Goal: Task Accomplishment & Management: Complete application form

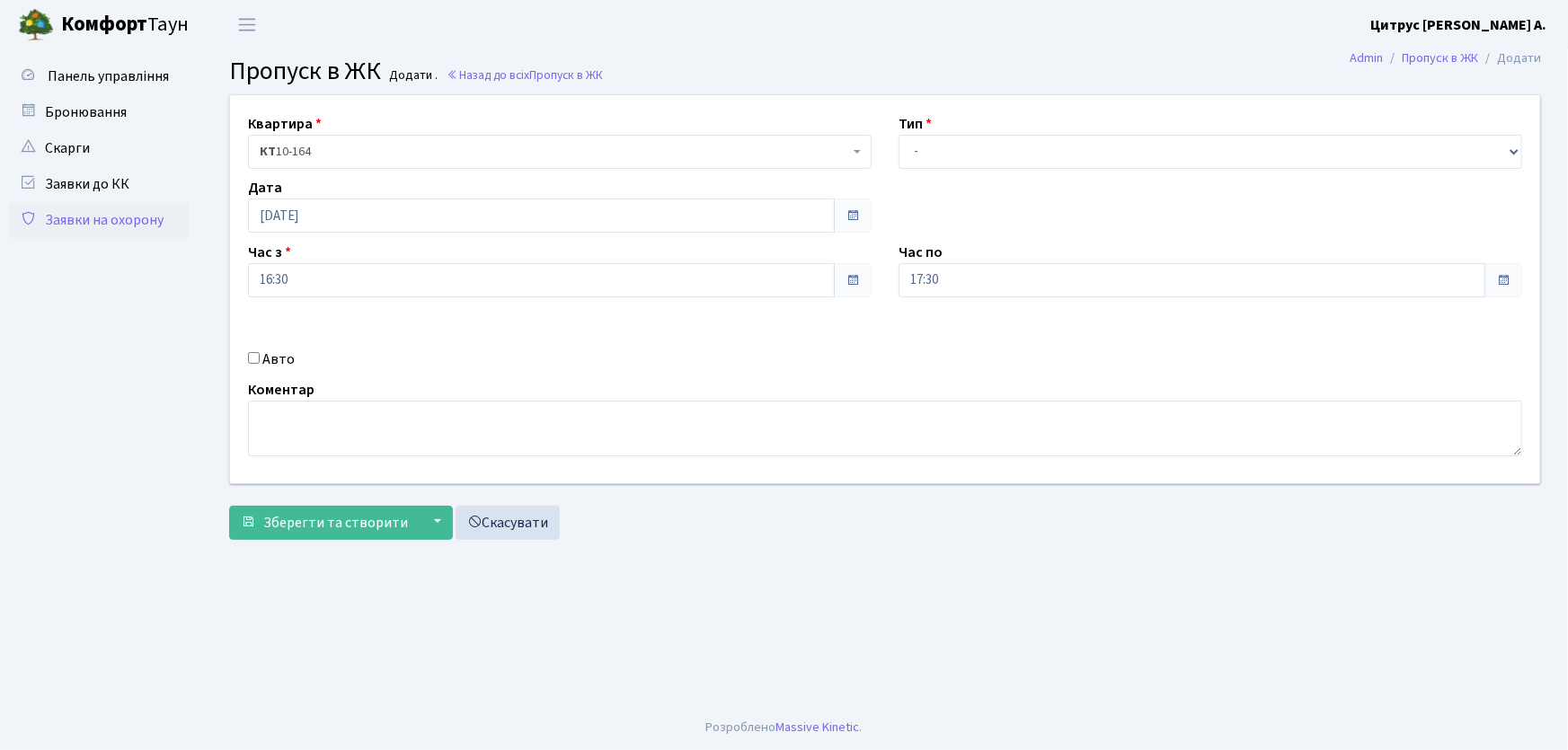
click at [133, 214] on link "Заявки на охорону" at bounding box center [99, 219] width 180 height 36
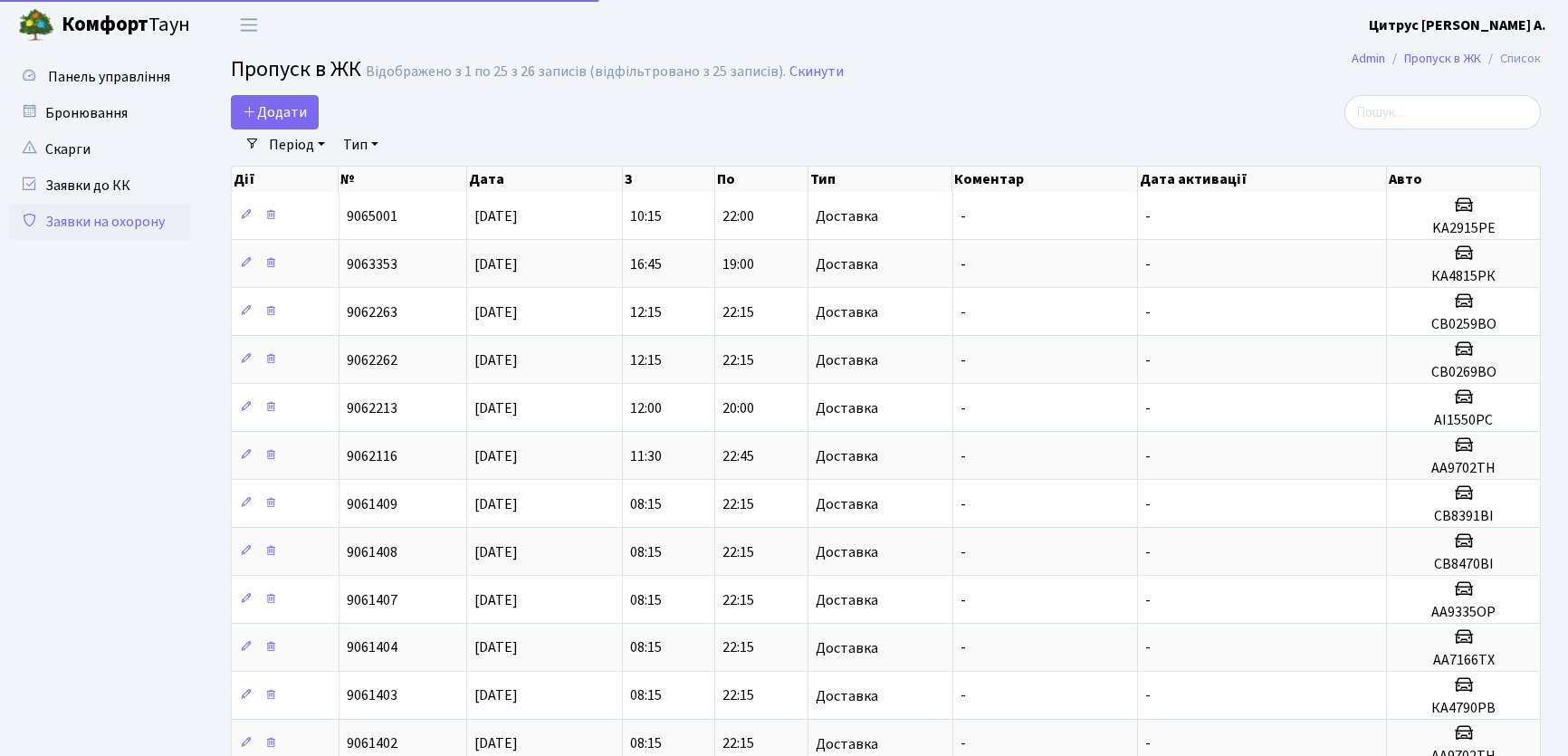
select select "25"
click at [265, 105] on span "Додати" at bounding box center [274, 111] width 64 height 20
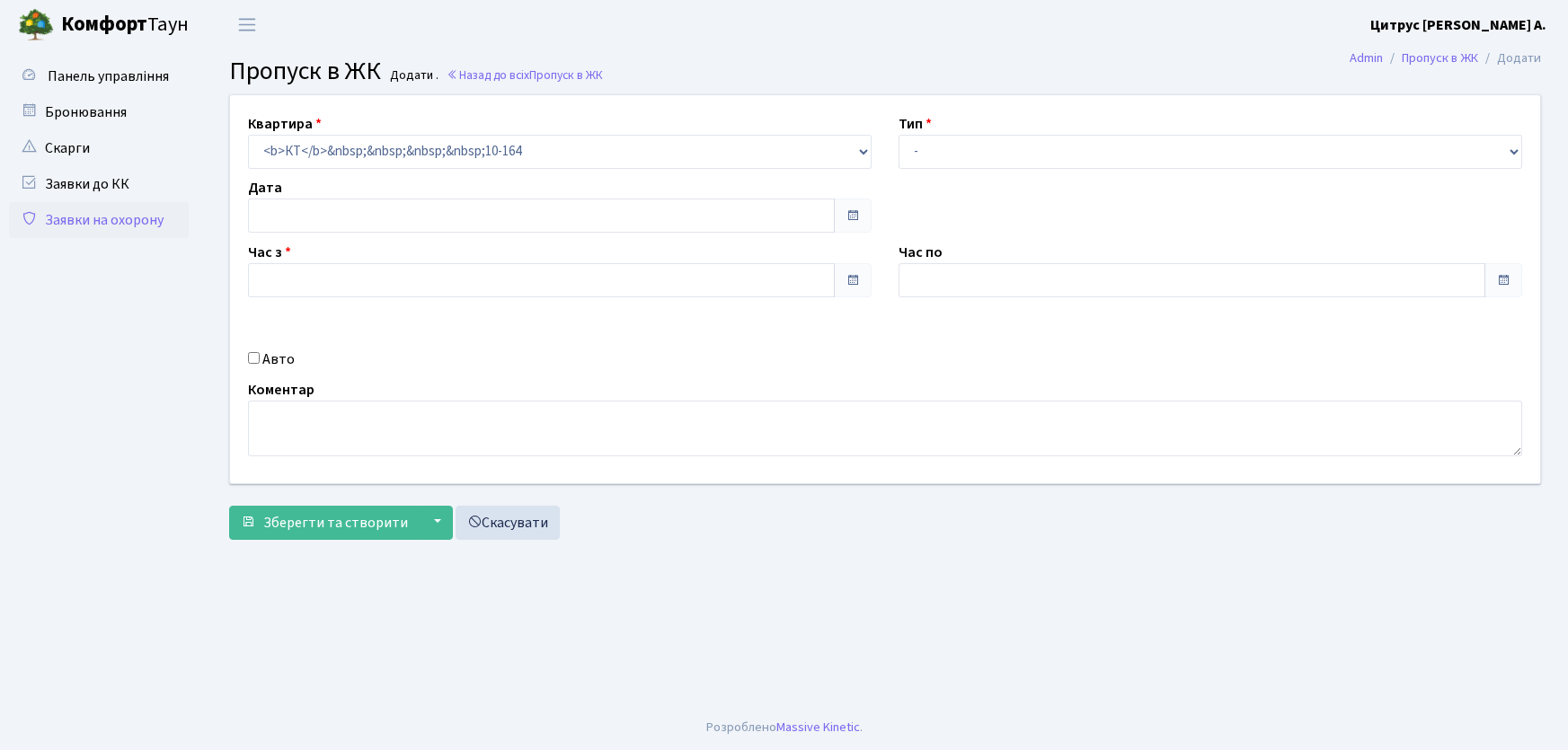
type input "[DATE]"
type input "09:30"
type input "10:45"
drag, startPoint x: 988, startPoint y: 158, endPoint x: 988, endPoint y: 167, distance: 9.0
click at [988, 158] on select "- Доставка Таксі Гості Сервіс" at bounding box center [1210, 151] width 623 height 34
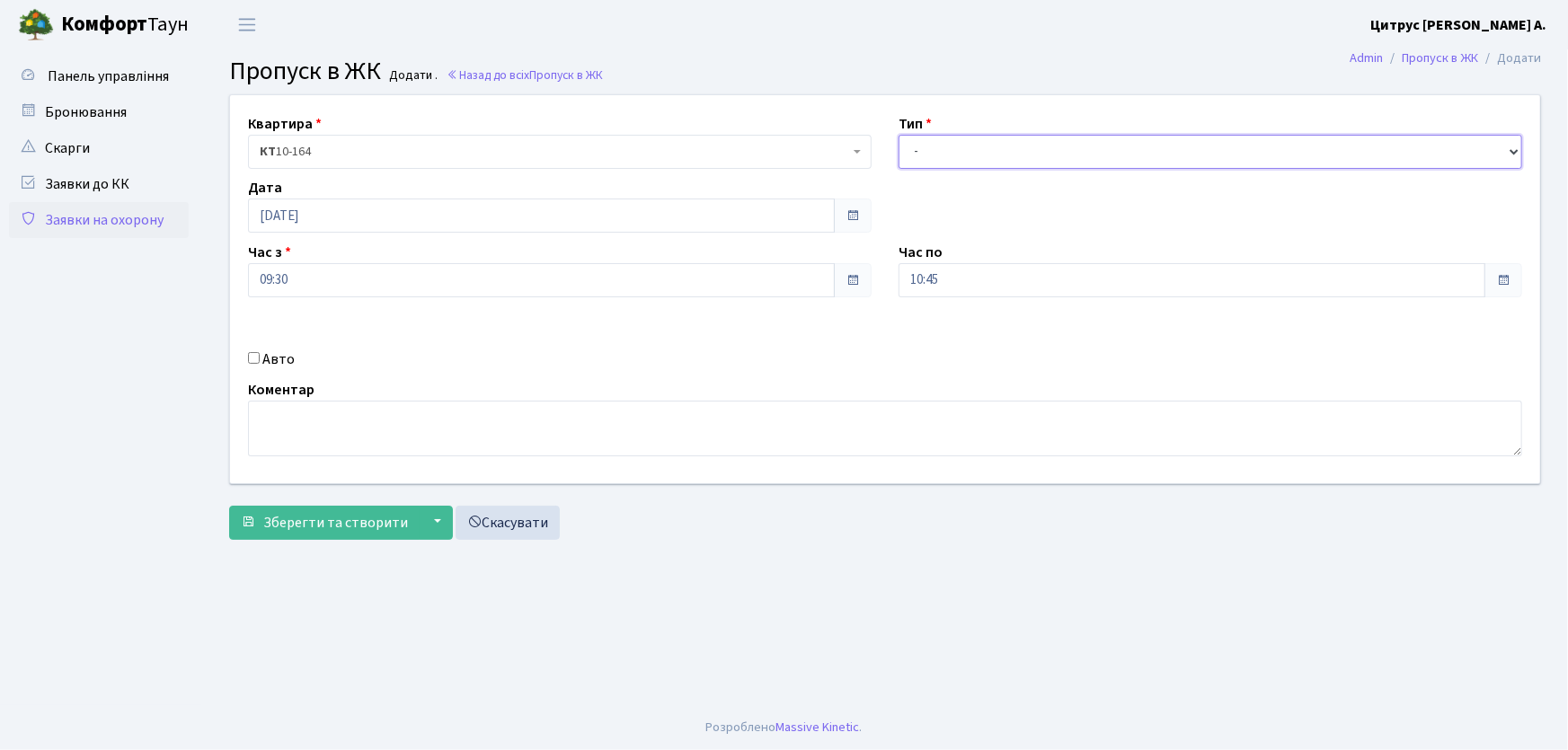
select select "1"
click at [899, 135] on select "- Доставка Таксі Гості Сервіс" at bounding box center [1210, 151] width 623 height 34
drag, startPoint x: 889, startPoint y: 273, endPoint x: 869, endPoint y: 275, distance: 20.1
click at [870, 275] on div "Квартира <b>КТ</b>&nbsp;&nbsp;&nbsp;&nbsp;10-164 КТ 10-164 Тип - Доставка Таксі…" at bounding box center [885, 288] width 1337 height 388
type input "22:00"
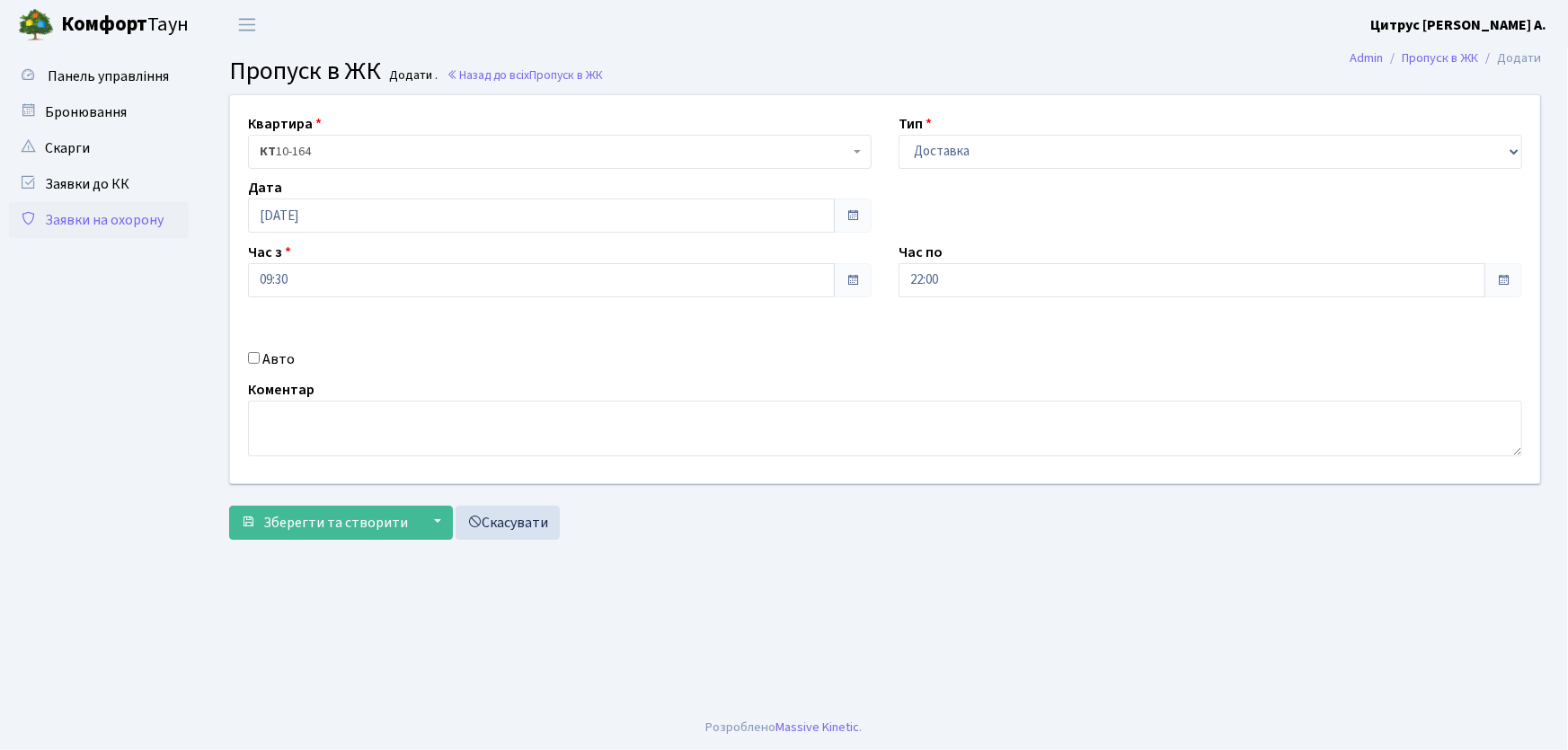
drag, startPoint x: 252, startPoint y: 357, endPoint x: 243, endPoint y: 364, distance: 11.4
click at [243, 364] on div "Авто" at bounding box center [560, 358] width 651 height 21
drag, startPoint x: 245, startPoint y: 364, endPoint x: 263, endPoint y: 361, distance: 18.2
click at [256, 363] on div "Авто" at bounding box center [560, 358] width 651 height 21
click at [249, 358] on input "Авто" at bounding box center [253, 357] width 12 height 12
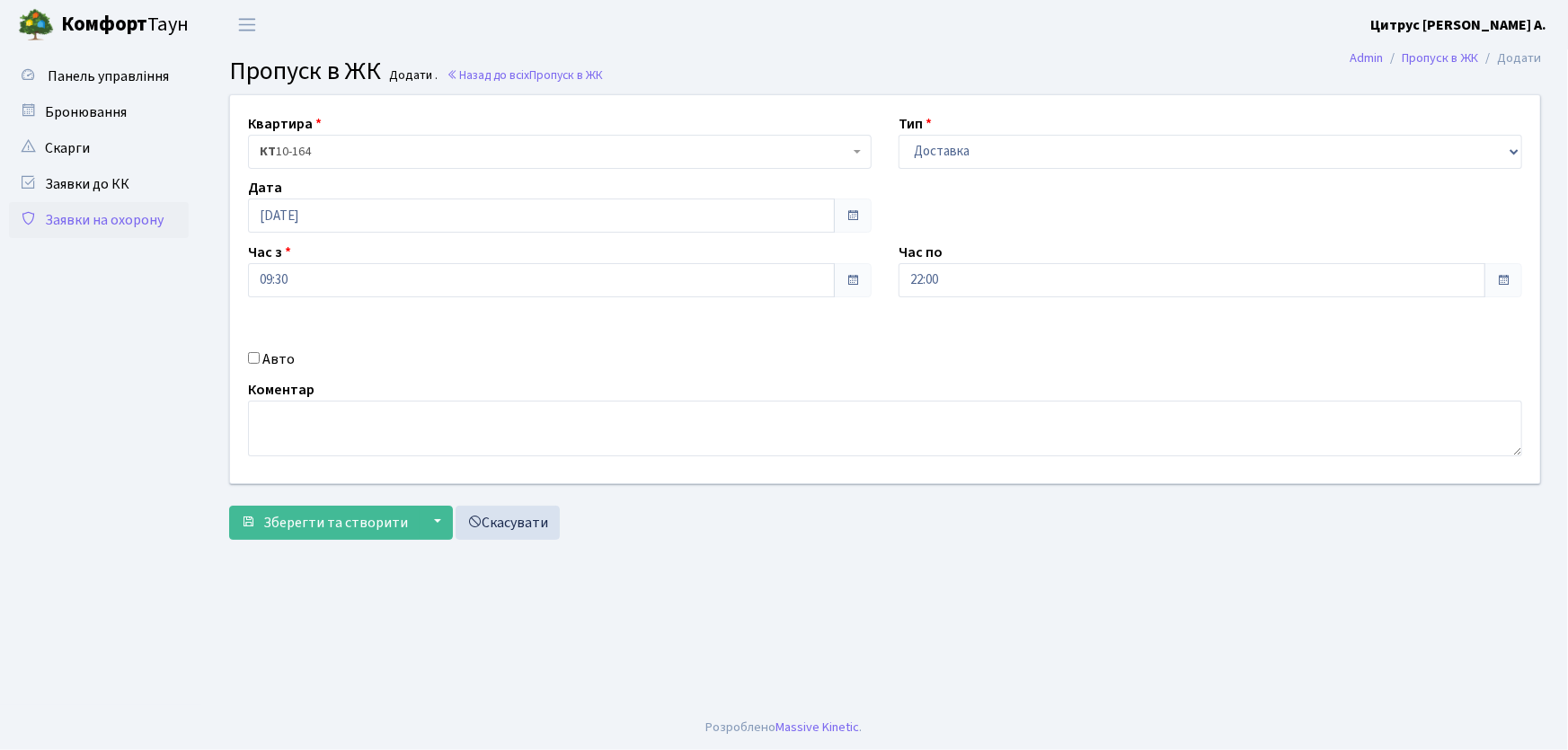
checkbox input "true"
type input "АА7516PI"
click at [230, 506] on button "Зберегти та створити" at bounding box center [324, 522] width 191 height 34
click at [925, 152] on select "- Доставка Таксі Гості Сервіс" at bounding box center [1210, 151] width 623 height 34
select select "1"
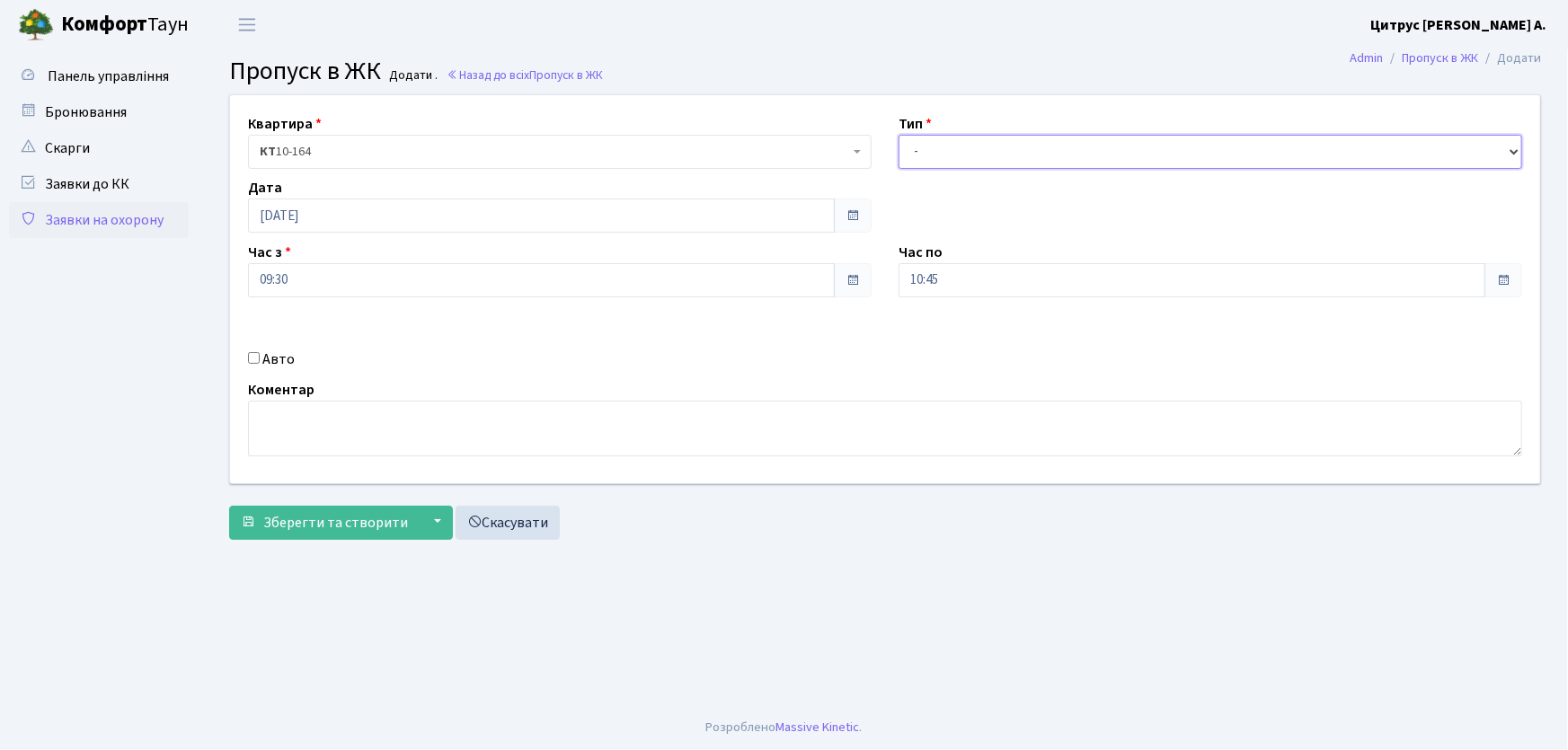
click at [899, 135] on select "- Доставка Таксі Гості Сервіс" at bounding box center [1210, 151] width 623 height 34
drag, startPoint x: 933, startPoint y: 280, endPoint x: 909, endPoint y: 281, distance: 24.0
click at [909, 281] on input "10:45" at bounding box center [1192, 280] width 586 height 34
type input "22:00"
click at [253, 358] on input "Авто" at bounding box center [253, 357] width 12 height 12
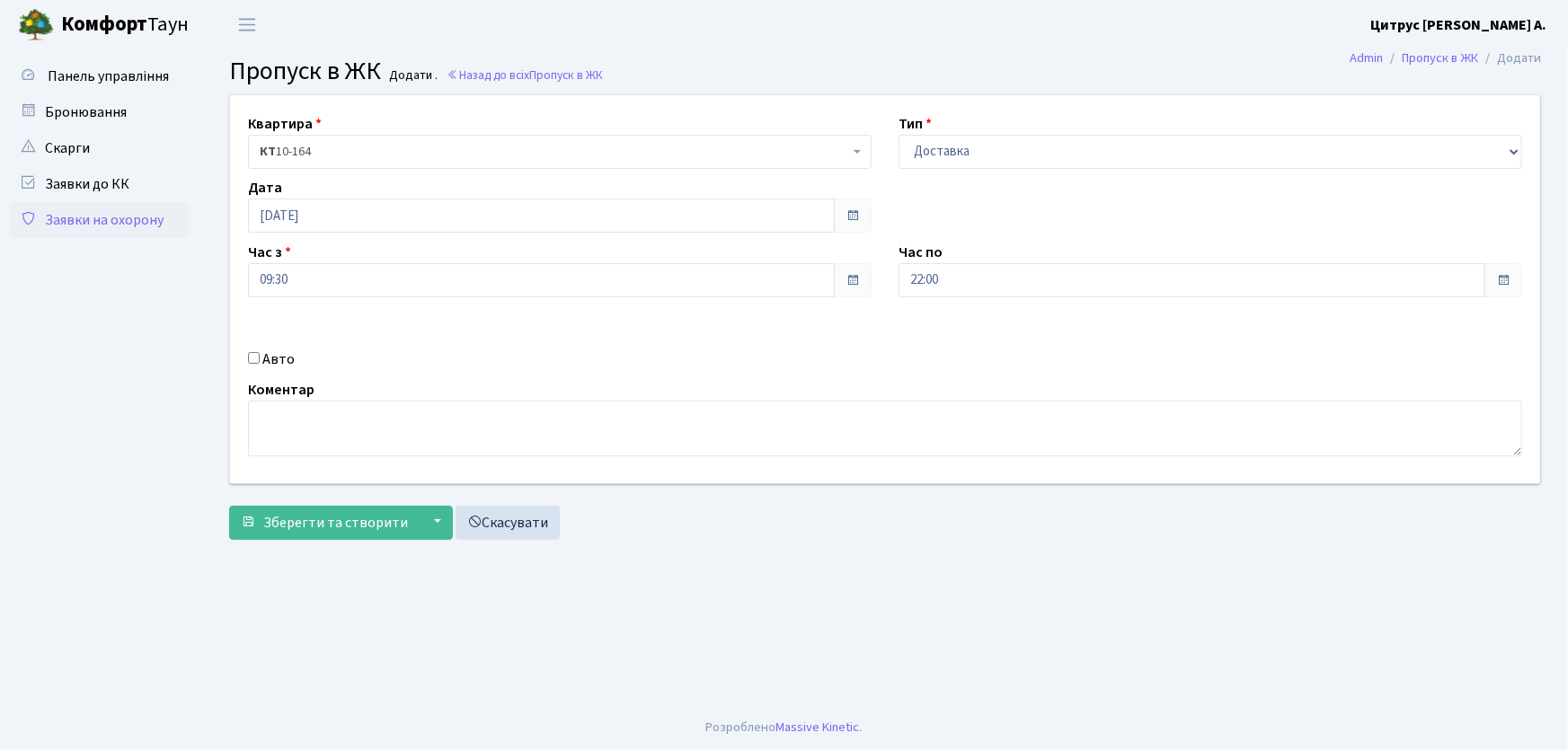
checkbox input "true"
type input "АА7563ІО"
click at [230, 506] on button "Зберегти та створити" at bounding box center [324, 522] width 191 height 34
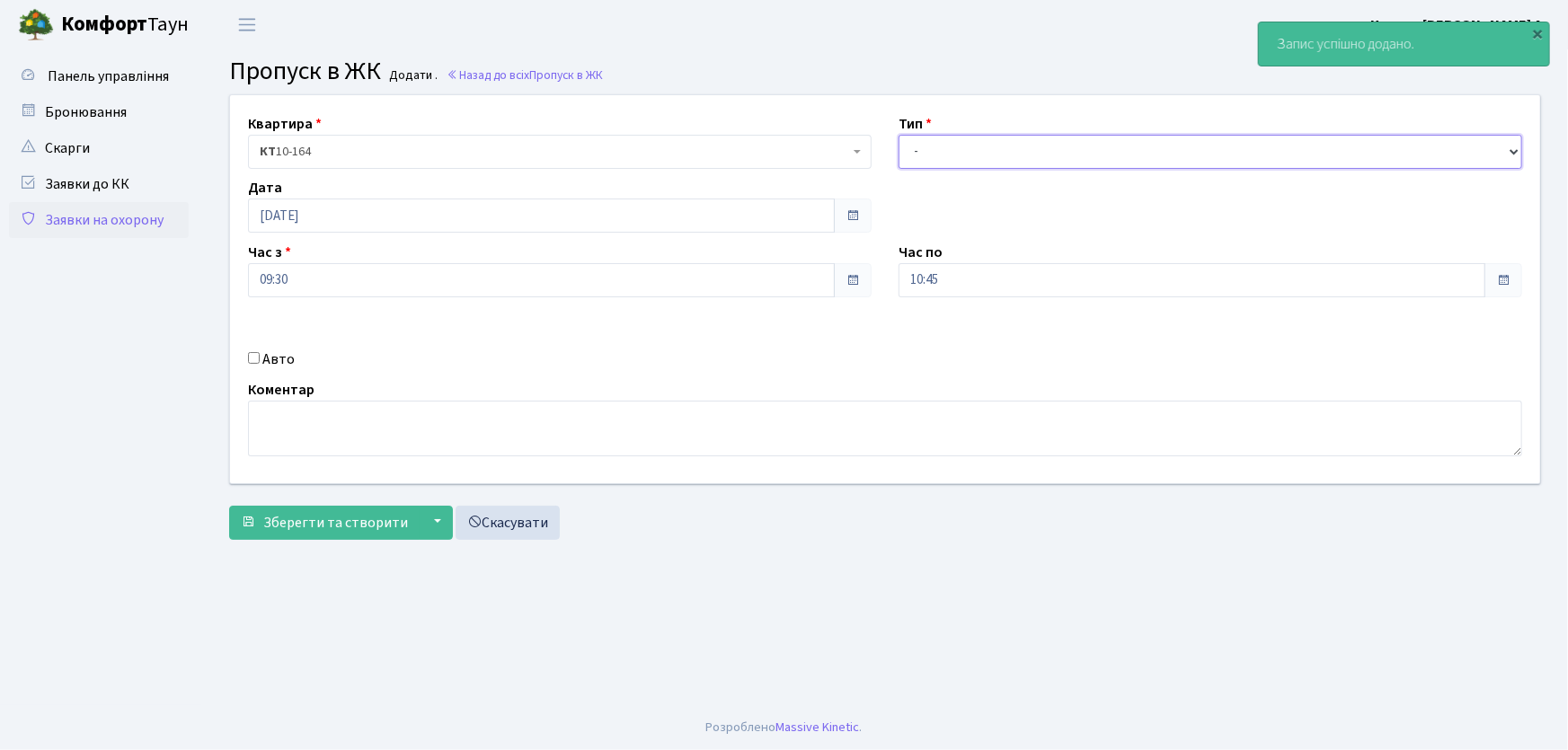
click at [946, 158] on select "- Доставка Таксі Гості Сервіс" at bounding box center [1210, 151] width 623 height 34
select select "1"
click at [899, 135] on select "- Доставка Таксі Гості Сервіс" at bounding box center [1210, 151] width 623 height 34
drag, startPoint x: 973, startPoint y: 270, endPoint x: 857, endPoint y: 269, distance: 116.0
click at [857, 269] on div "Квартира <b>КТ</b>&nbsp;&nbsp;&nbsp;&nbsp;10-164 КТ 10-164 Тип - Доставка Таксі…" at bounding box center [885, 288] width 1337 height 388
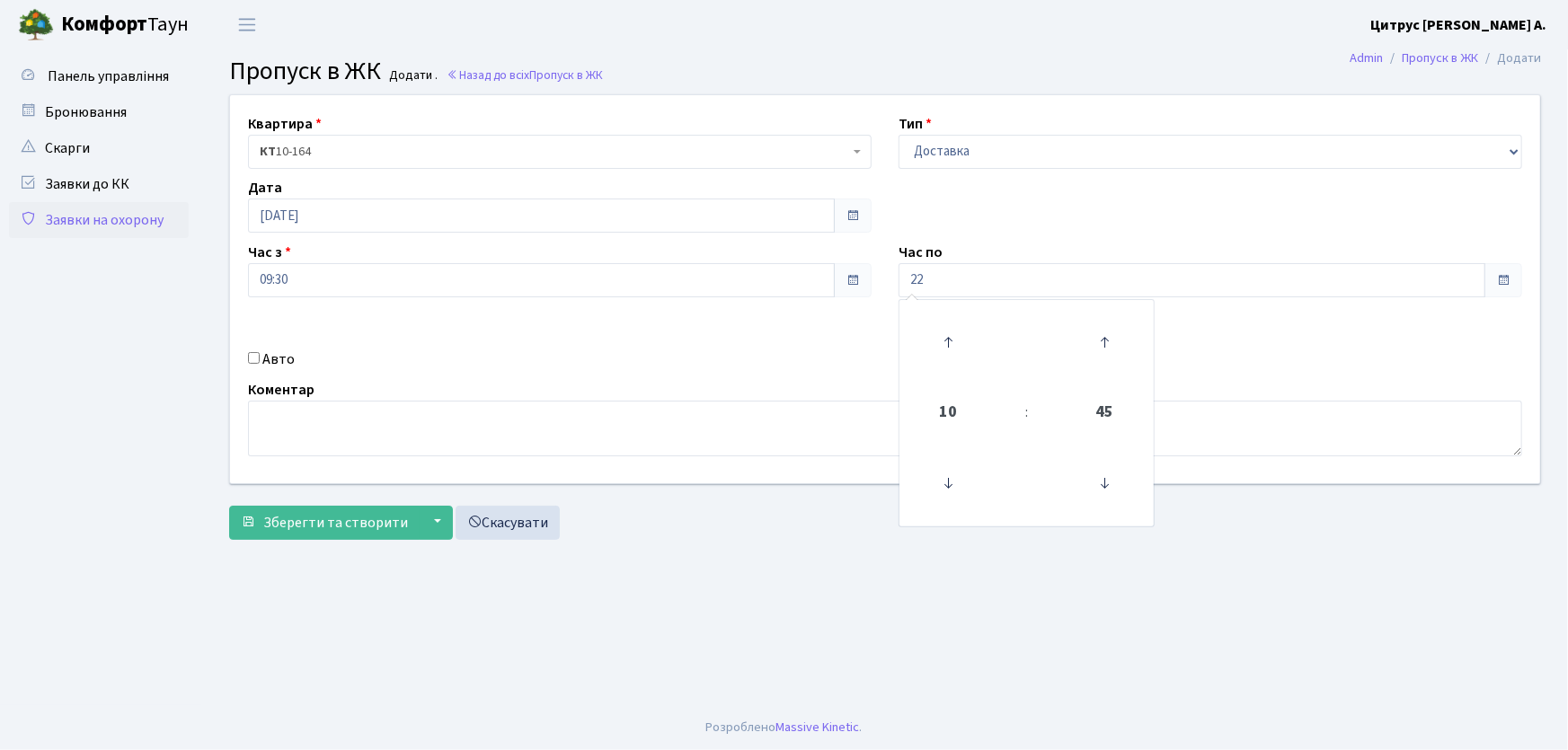
type input "22:00"
click at [257, 353] on input "Авто" at bounding box center [253, 357] width 12 height 12
checkbox input "true"
type input "АІ1550РС"
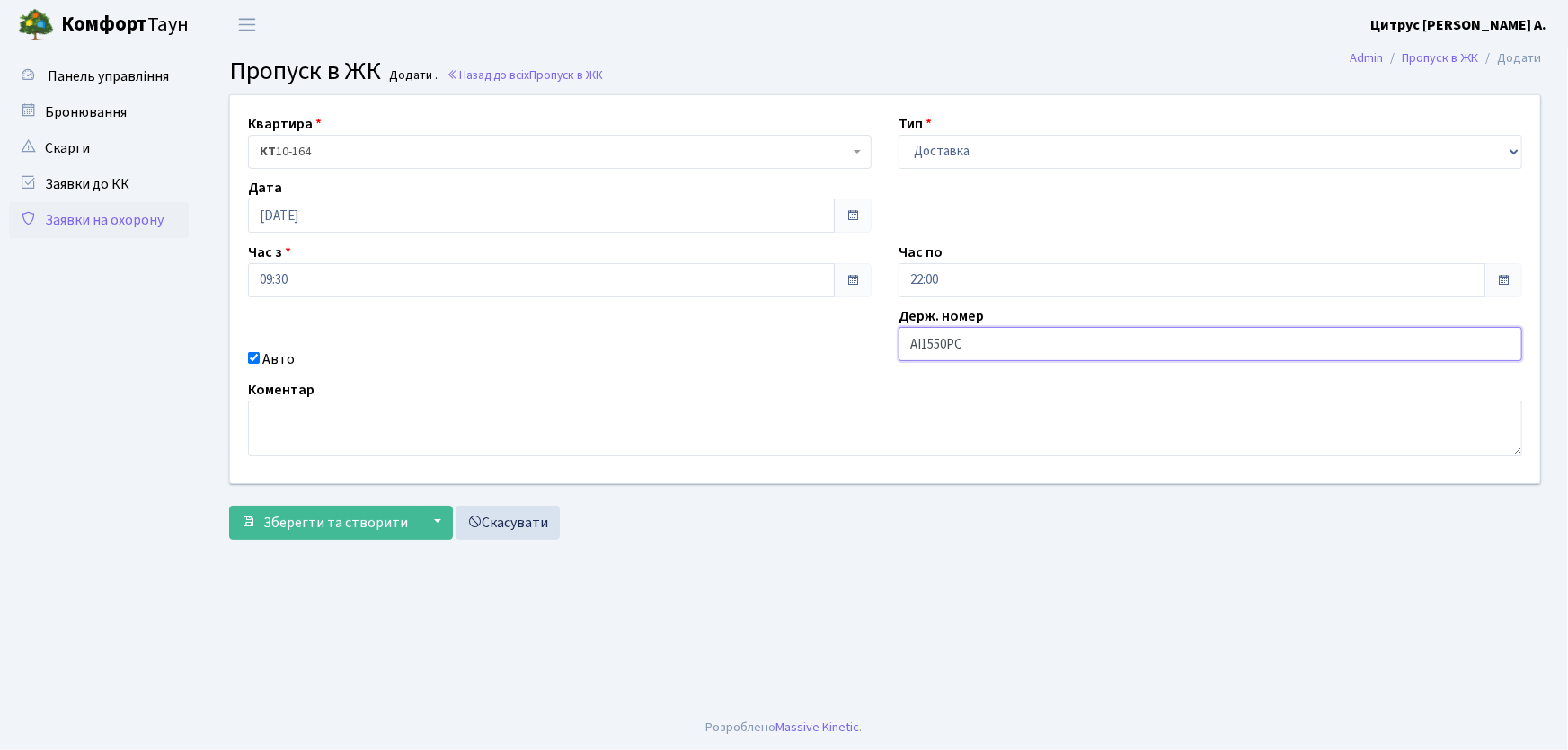
click at [230, 506] on button "Зберегти та створити" at bounding box center [324, 522] width 191 height 34
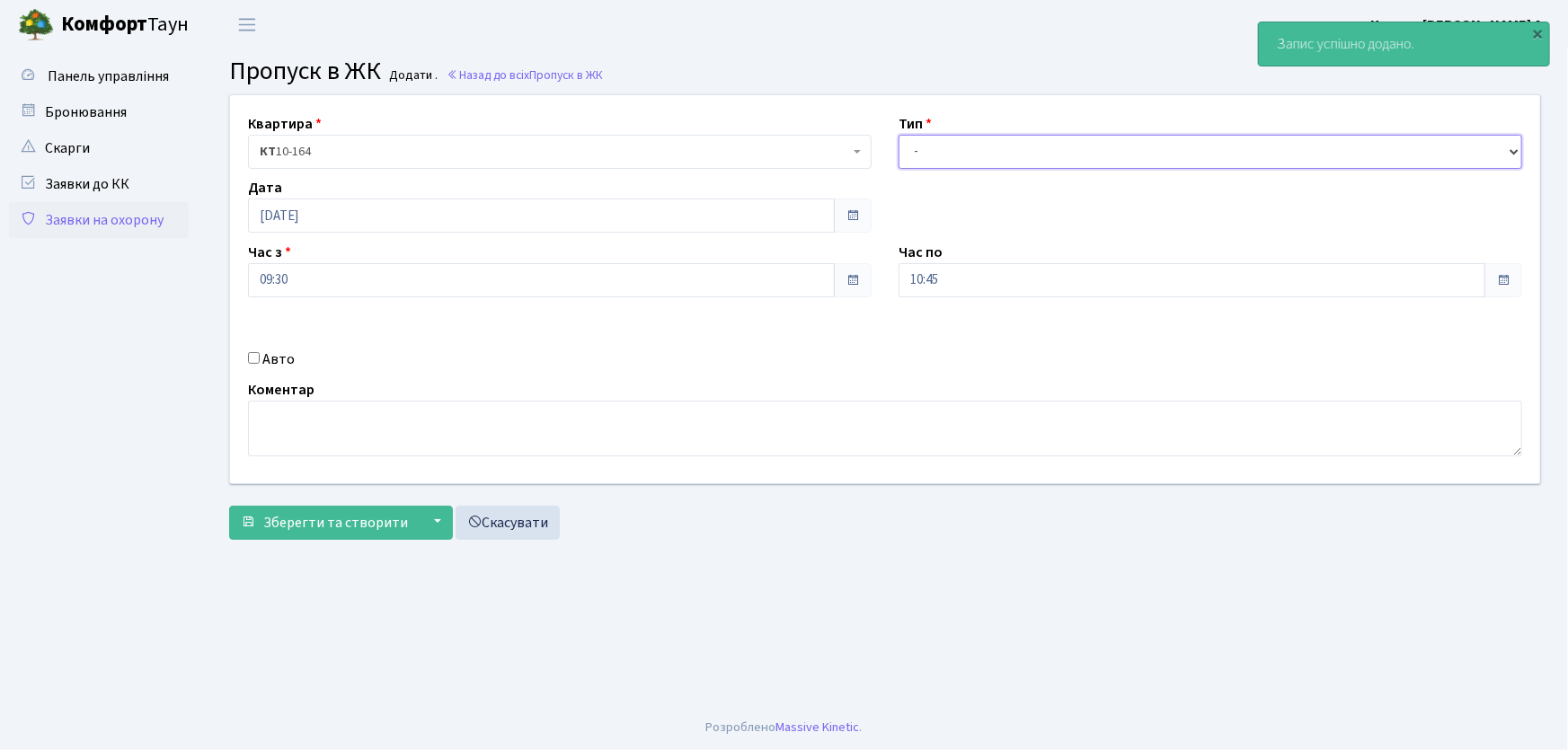
drag, startPoint x: 926, startPoint y: 144, endPoint x: 942, endPoint y: 162, distance: 24.1
click at [926, 146] on select "- Доставка Таксі Гості Сервіс" at bounding box center [1210, 151] width 623 height 34
select select "1"
click at [899, 135] on select "- Доставка Таксі Гості Сервіс" at bounding box center [1210, 151] width 623 height 34
drag, startPoint x: 937, startPoint y: 281, endPoint x: 895, endPoint y: 280, distance: 42.0
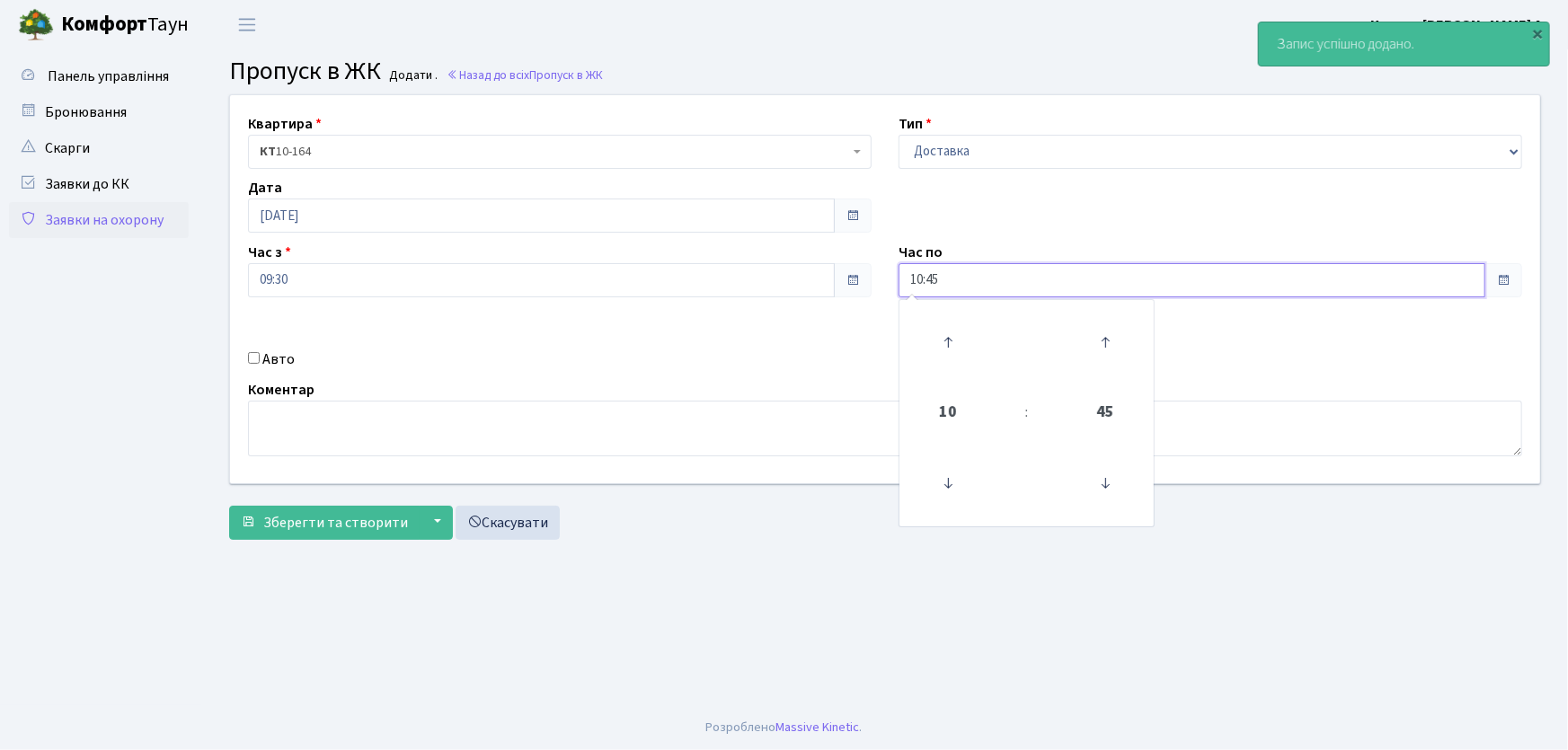
click at [895, 281] on div "Час по 10:45 10 : 45 00 01 02 03 04 05 06 07 08 09 10 11 12 13 14 15 16 17 18 1…" at bounding box center [1210, 269] width 651 height 55
type input "22:00"
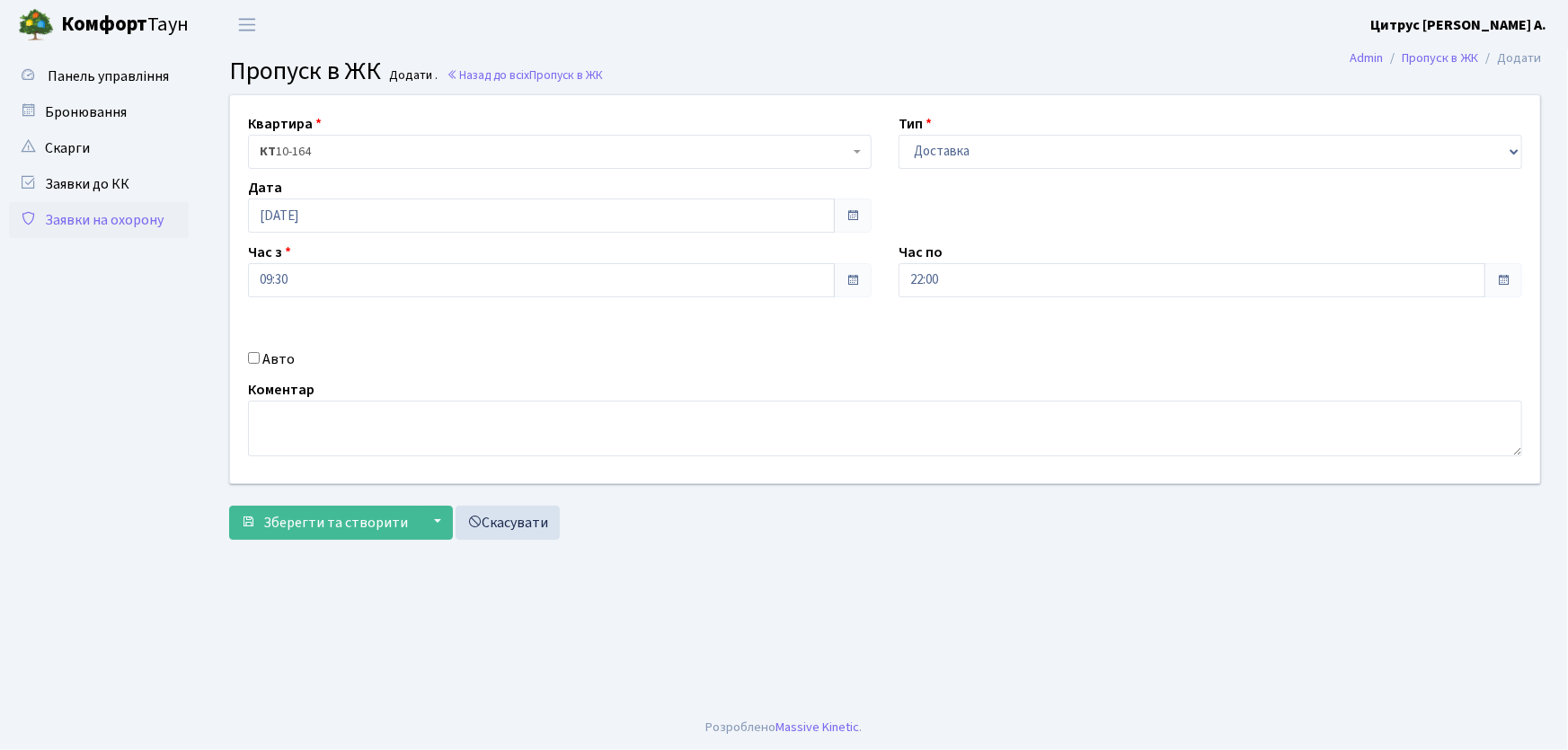
click at [253, 356] on input "Авто" at bounding box center [253, 357] width 12 height 12
checkbox input "true"
type input "АА9702ТН"
click at [230, 506] on button "Зберегти та створити" at bounding box center [324, 522] width 191 height 34
click at [935, 159] on select "- Доставка Таксі Гості Сервіс" at bounding box center [1210, 151] width 623 height 34
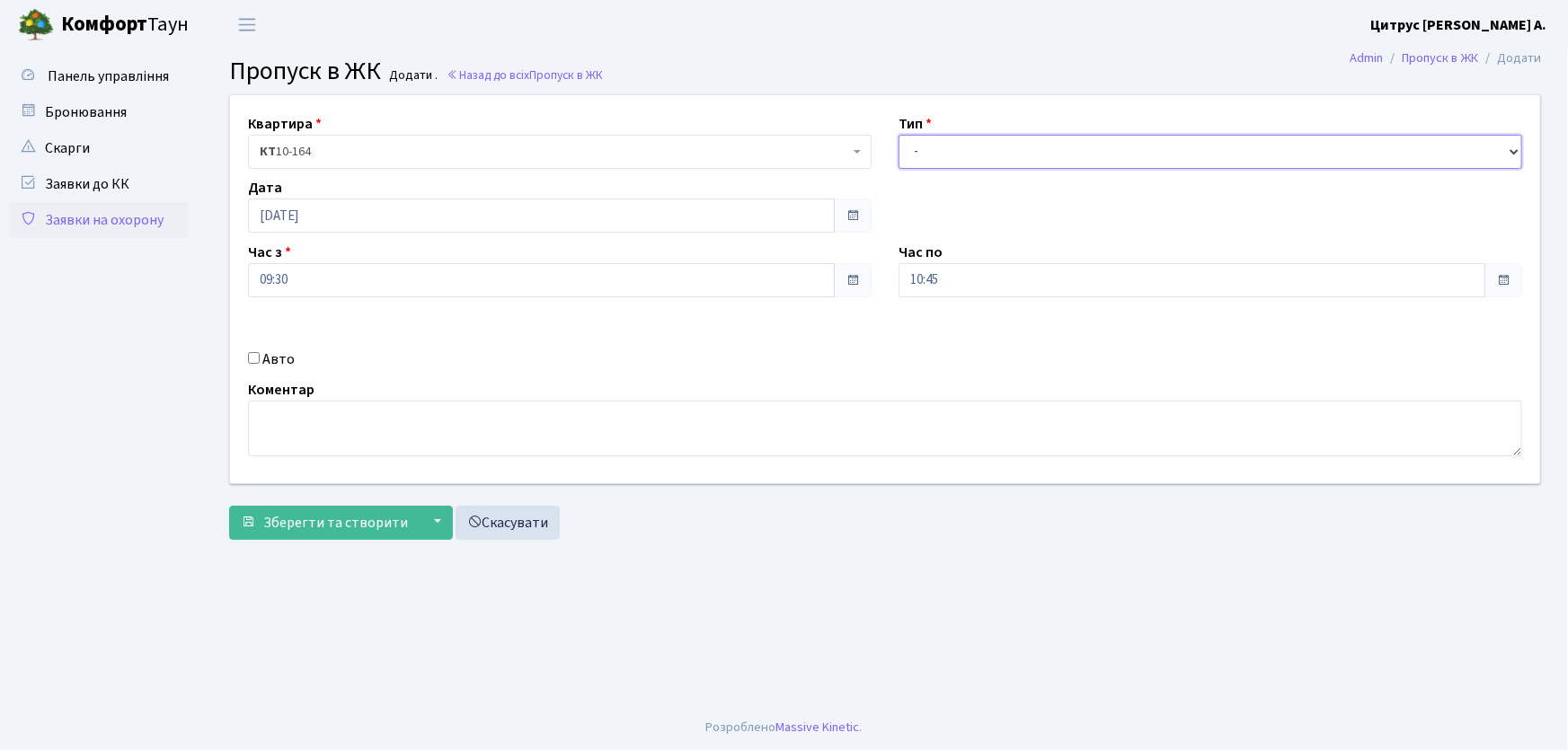
select select "1"
click at [899, 135] on select "- Доставка Таксі Гості Сервіс" at bounding box center [1210, 151] width 623 height 34
drag, startPoint x: 947, startPoint y: 270, endPoint x: 841, endPoint y: 275, distance: 106.1
click at [841, 275] on div "Квартира <b>КТ</b>&nbsp;&nbsp;&nbsp;&nbsp;10-164 КТ 10-164 Тип - Доставка Таксі…" at bounding box center [885, 288] width 1337 height 388
type input "22:00"
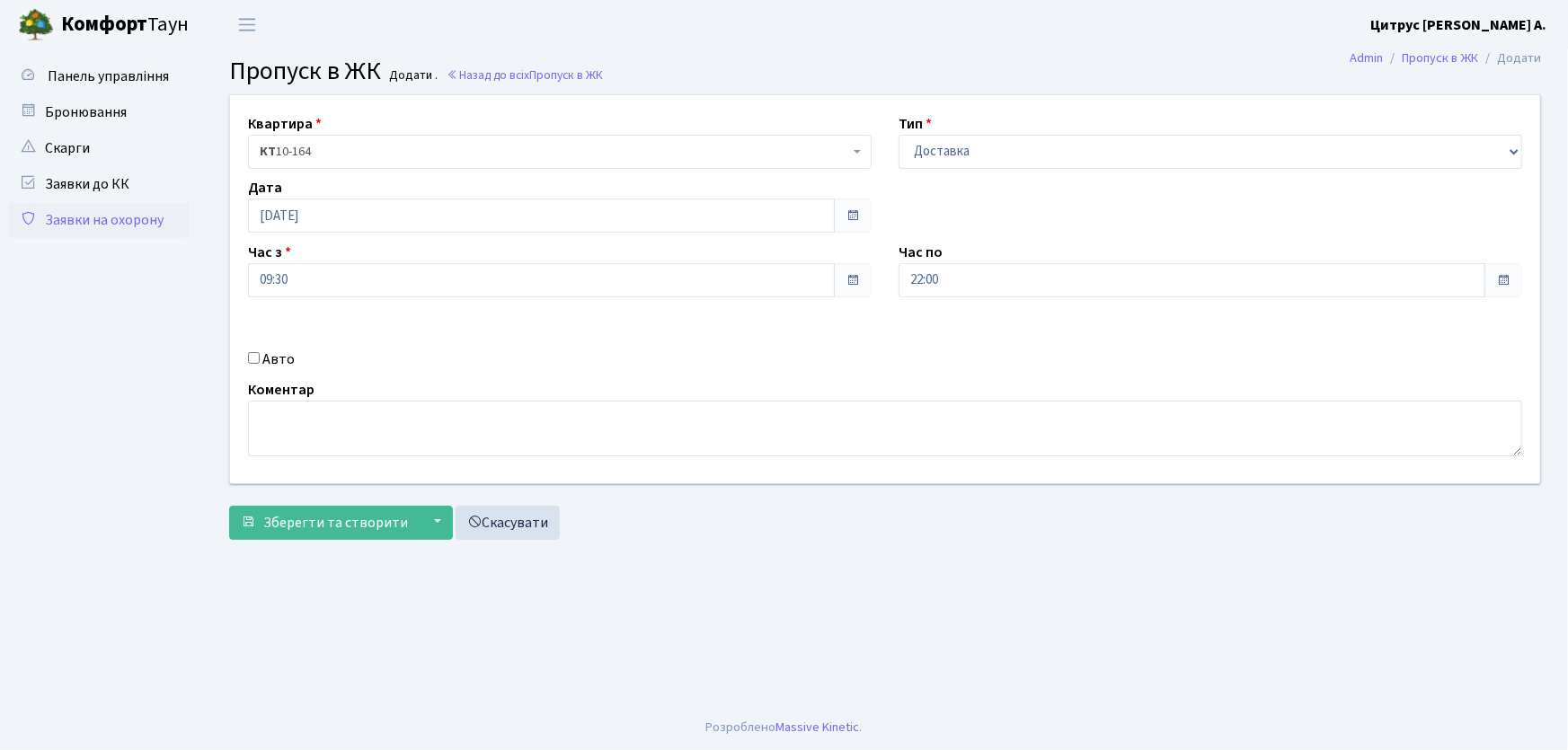
click at [251, 360] on input "Авто" at bounding box center [253, 357] width 12 height 12
checkbox input "true"
type input "ка7859рв"
click at [230, 506] on button "Зберегти та створити" at bounding box center [324, 522] width 191 height 34
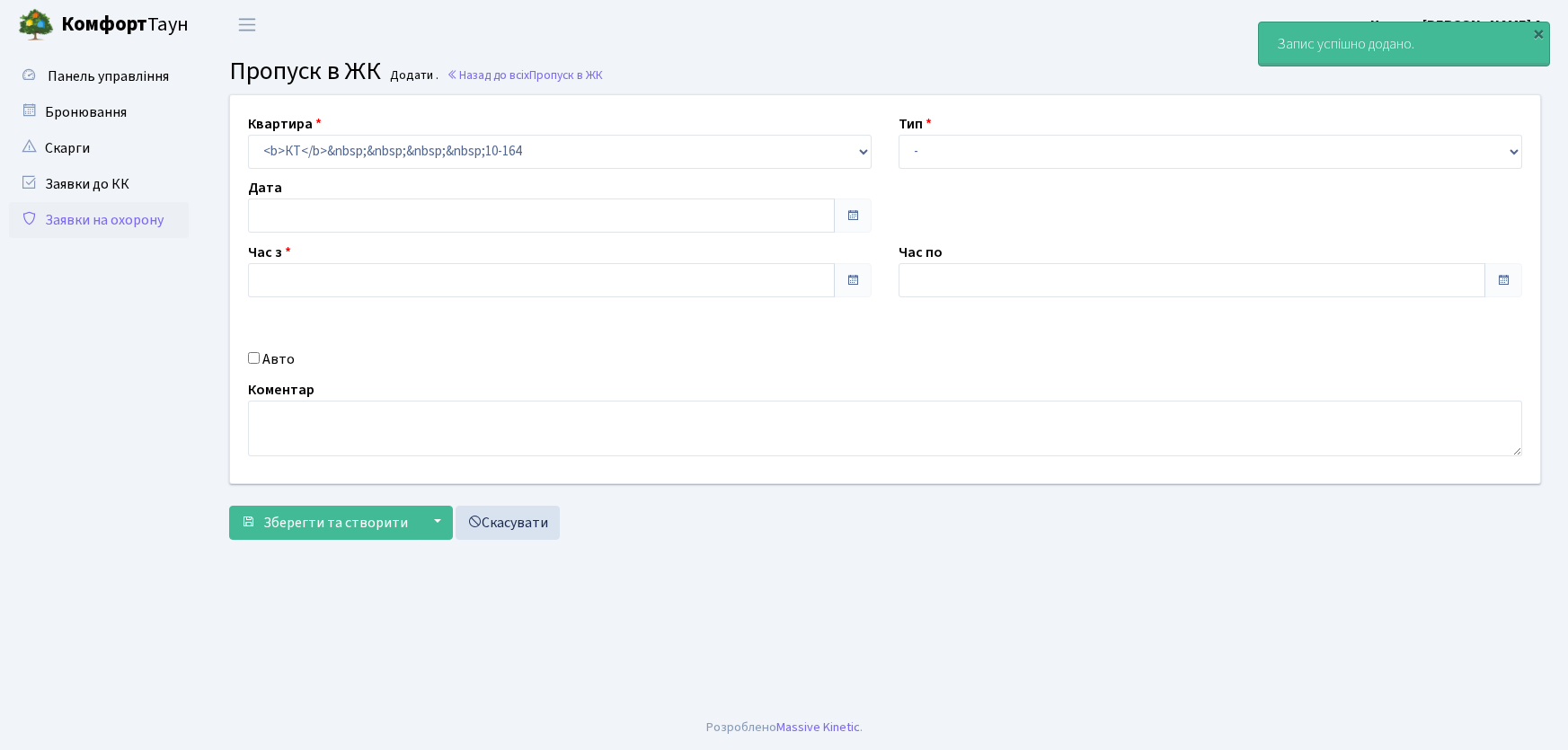
type input "[DATE]"
type input "09:30"
type input "10:45"
